Goal: Use online tool/utility: Utilize a website feature to perform a specific function

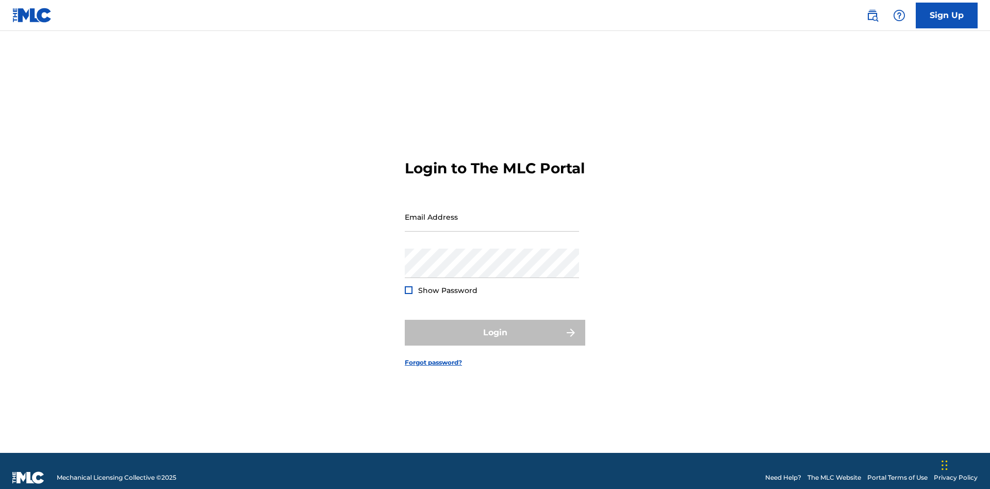
scroll to position [13, 0]
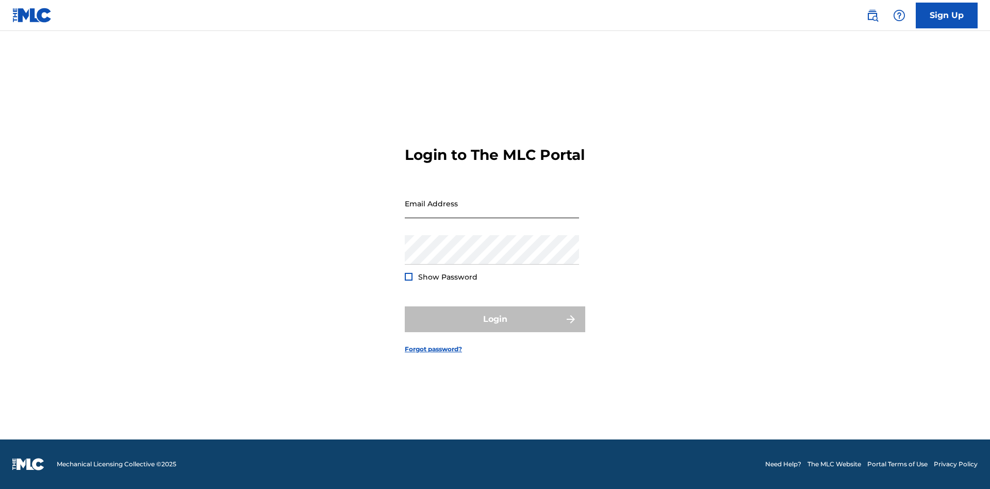
click at [492, 212] on input "Email Address" at bounding box center [492, 203] width 174 height 29
type input "Krystal.Ribble@themlc.com"
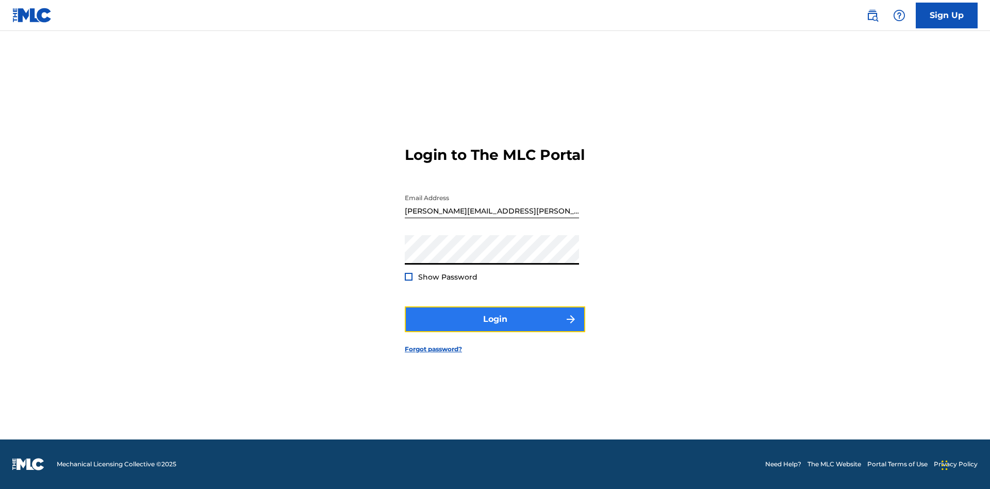
click at [495, 328] on button "Login" at bounding box center [495, 319] width 180 height 26
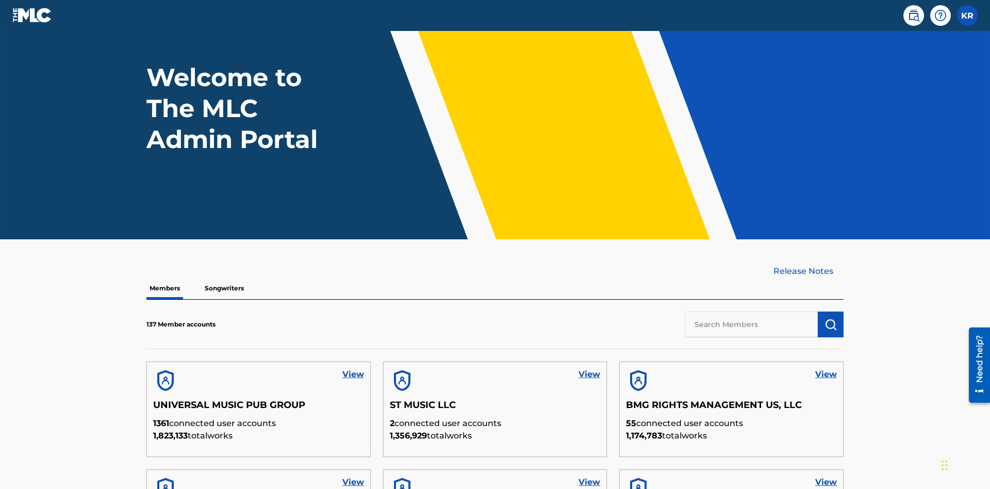
click at [751, 311] on input "text" at bounding box center [750, 324] width 133 height 26
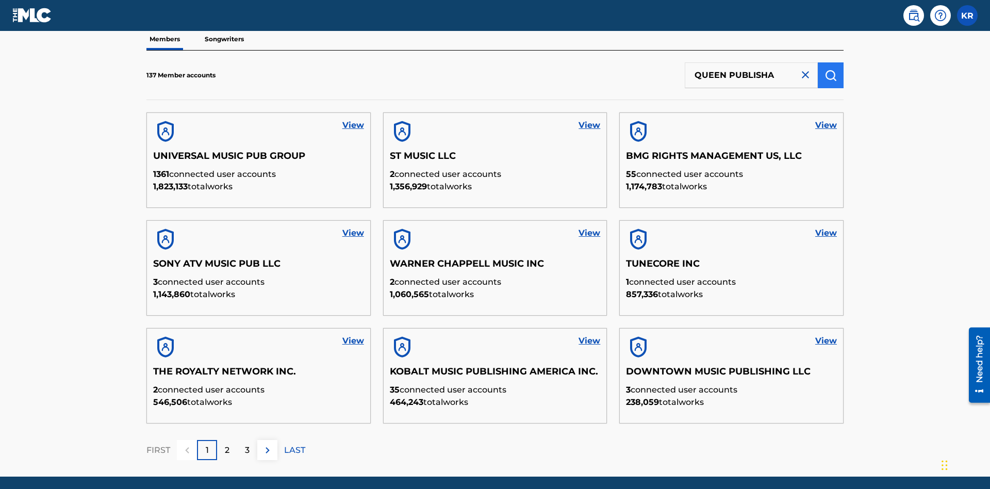
type input "QUEEN PUBLISHA"
click at [830, 69] on img "submit" at bounding box center [830, 75] width 12 height 12
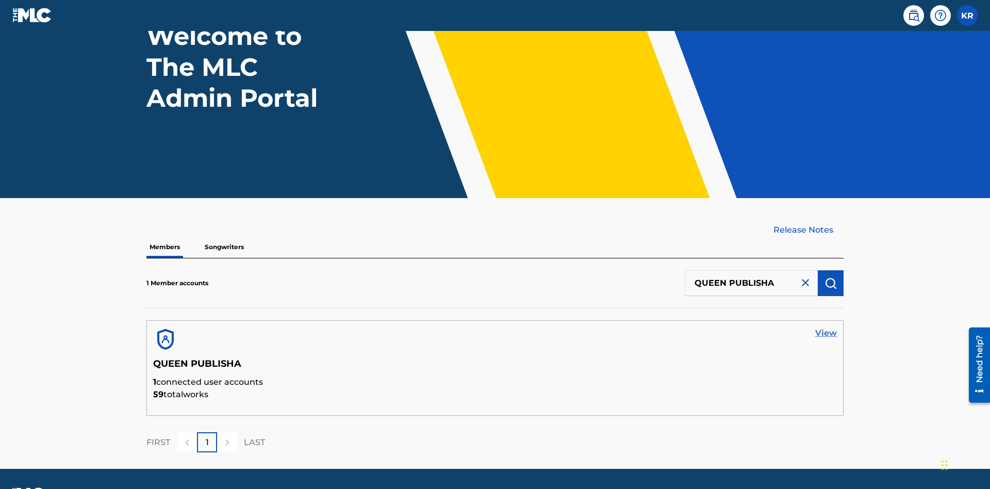
click at [826, 327] on link "View" at bounding box center [826, 333] width 22 height 12
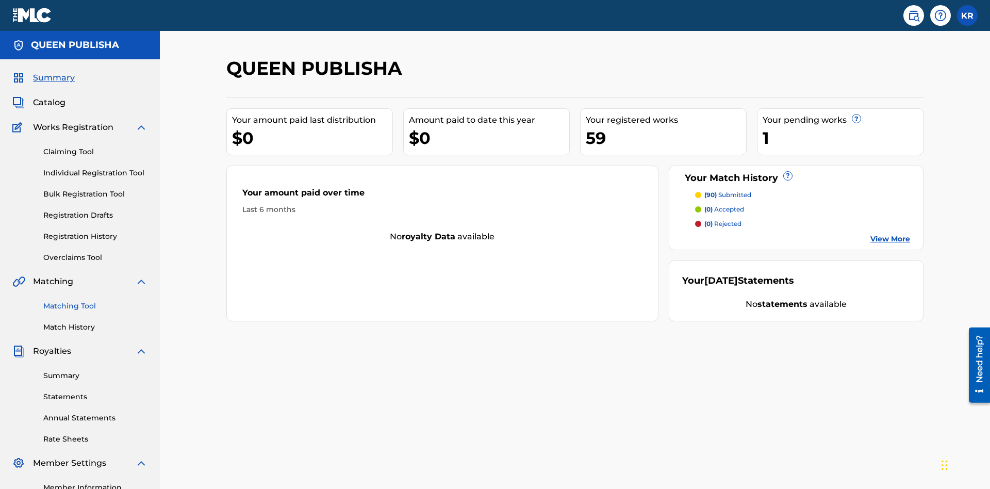
click at [95, 300] on link "Matching Tool" at bounding box center [95, 305] width 104 height 11
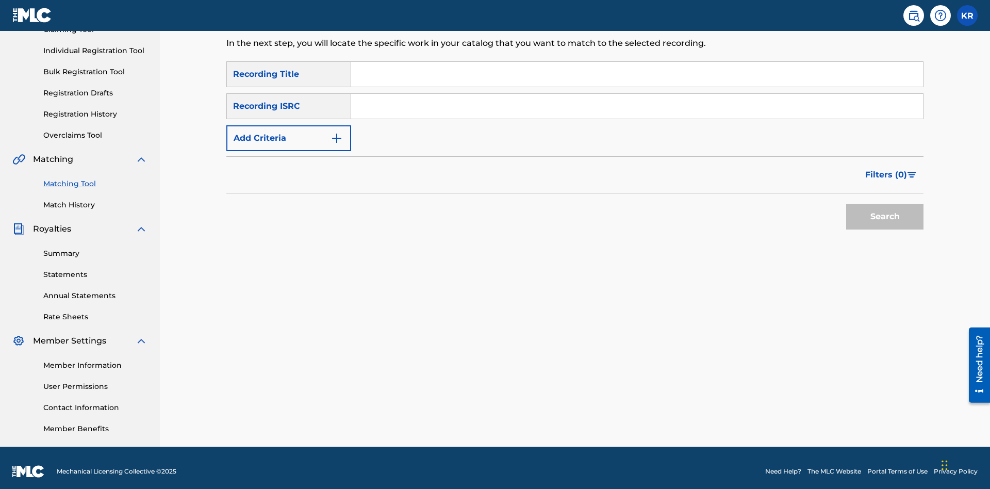
click at [637, 74] on input "Search Form" at bounding box center [637, 74] width 572 height 25
type input "The"
click at [884, 209] on button "Search" at bounding box center [884, 217] width 77 height 26
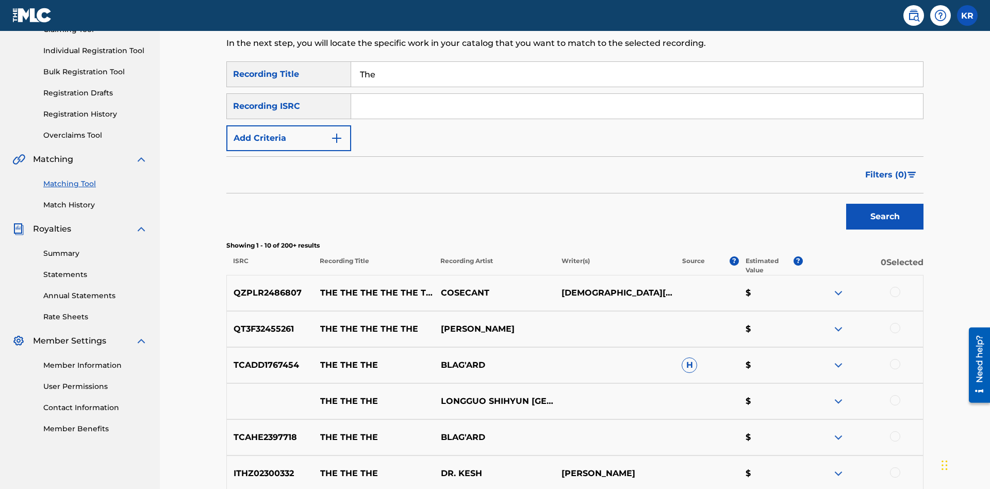
click at [637, 74] on input "The" at bounding box center [637, 74] width 572 height 25
click at [637, 94] on input "Search Form" at bounding box center [637, 106] width 572 height 25
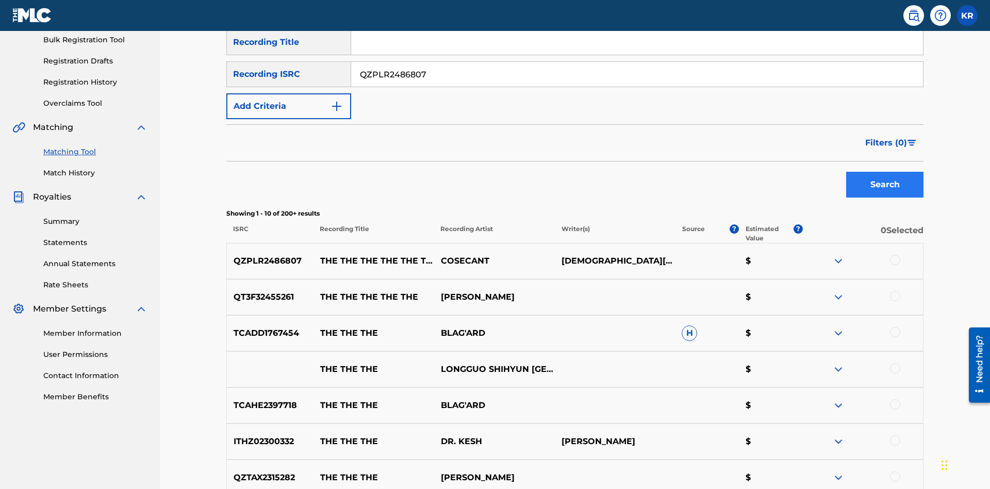
type input "QZPLR2486807"
click at [884, 172] on button "Search" at bounding box center [884, 185] width 77 height 26
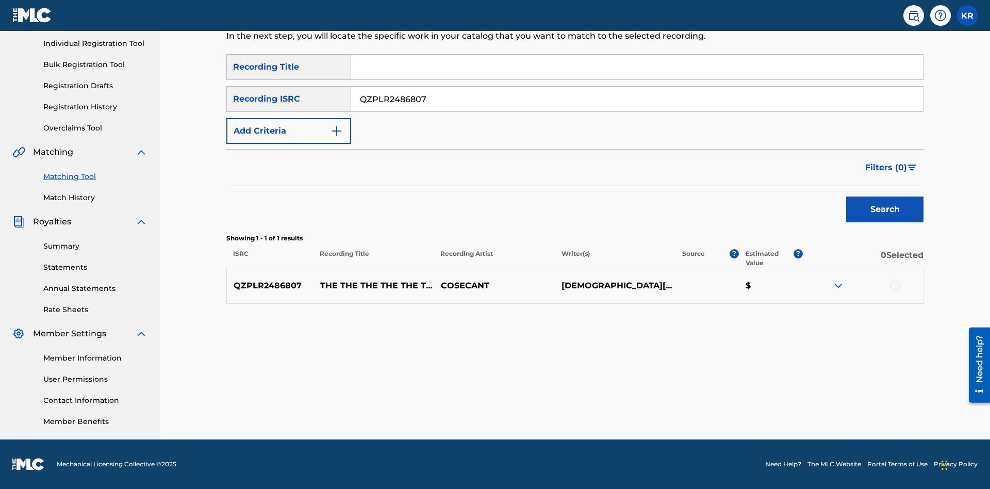
click at [894, 284] on div at bounding box center [895, 284] width 10 height 10
click at [724, 405] on button "Match 1 Group" at bounding box center [724, 405] width 114 height 26
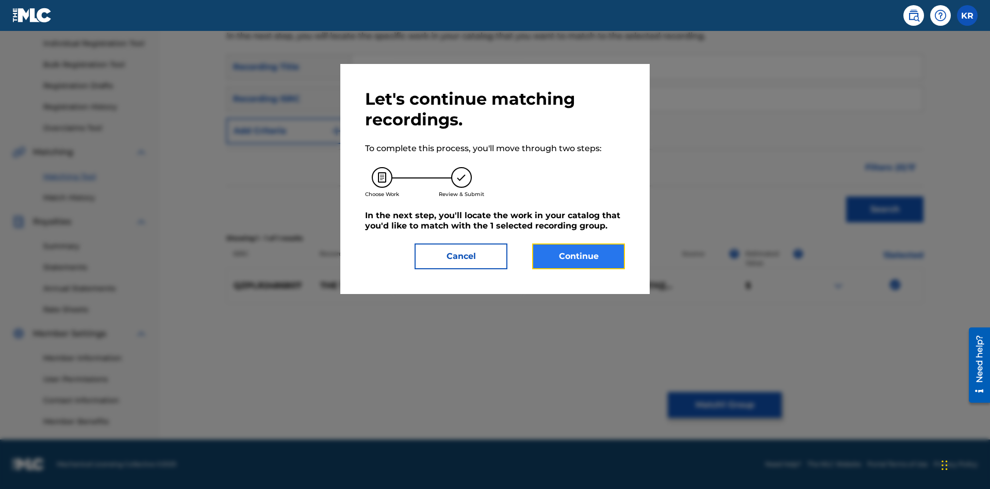
click at [578, 256] on button "Continue" at bounding box center [578, 256] width 93 height 26
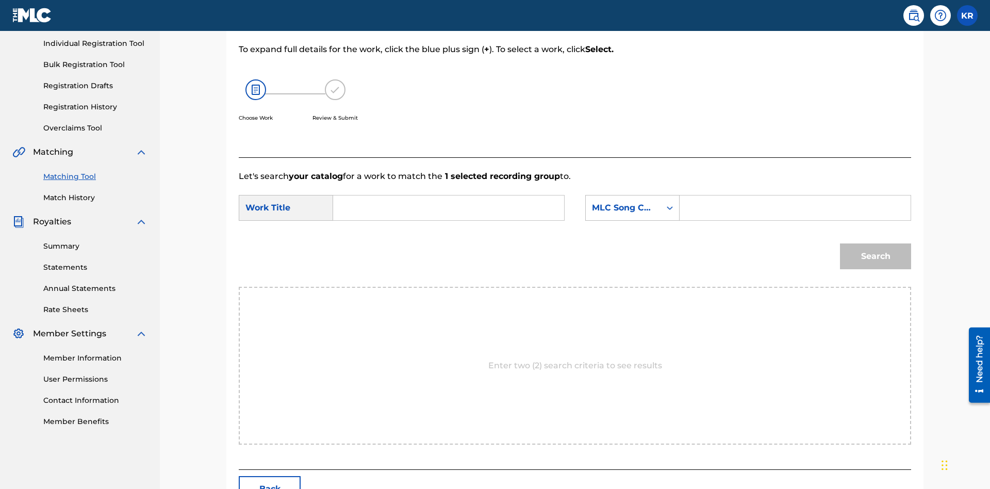
click at [448, 195] on input "Search Form" at bounding box center [448, 207] width 213 height 25
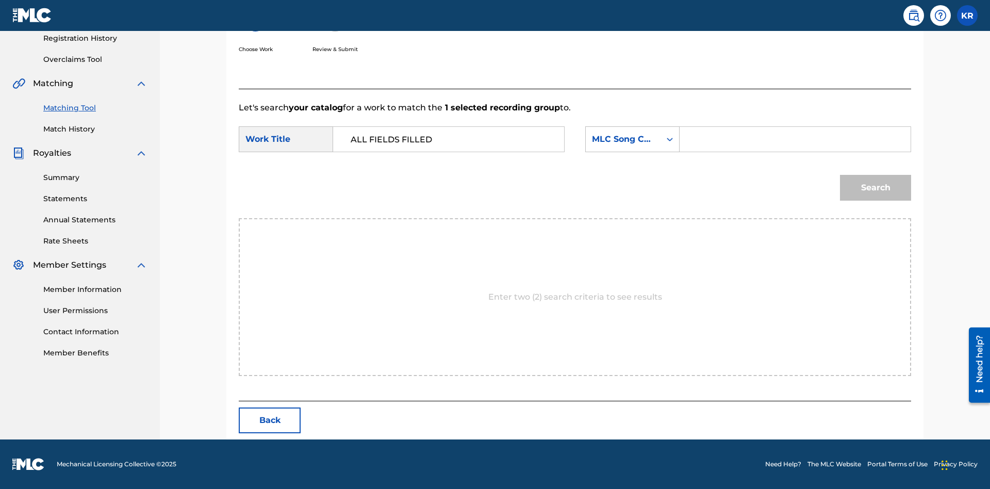
type input "ALL FIELDS FILLED"
click at [794, 139] on input "Search Form" at bounding box center [794, 139] width 213 height 25
type input "FE4B37"
click at [875, 188] on button "Search" at bounding box center [875, 188] width 71 height 26
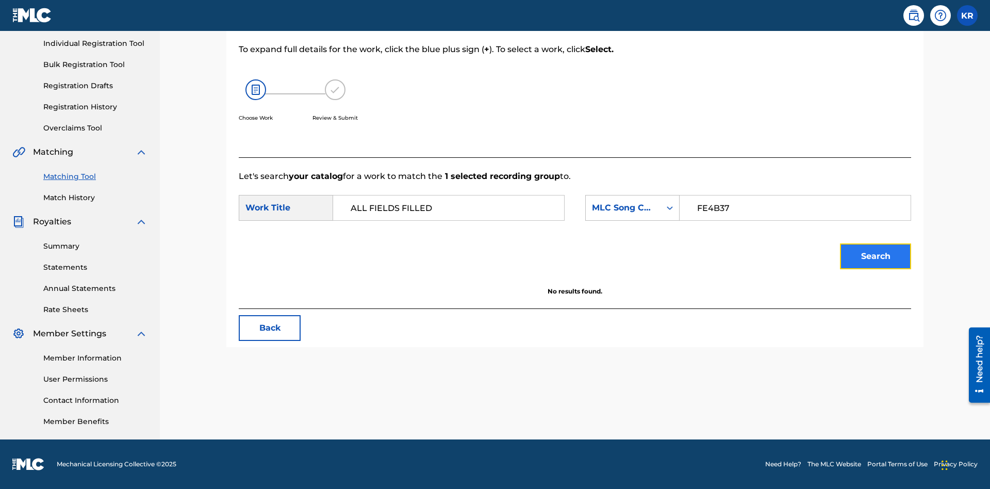
scroll to position [129, 0]
